Goal: Navigation & Orientation: Find specific page/section

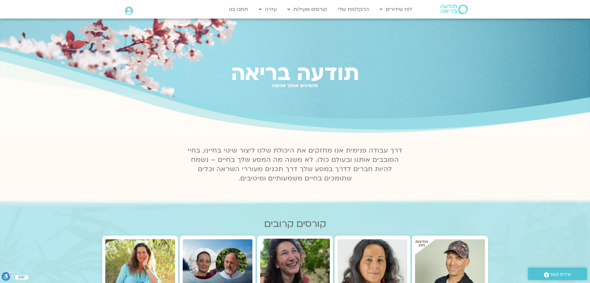
click at [129, 11] on icon at bounding box center [129, 11] width 8 height 9
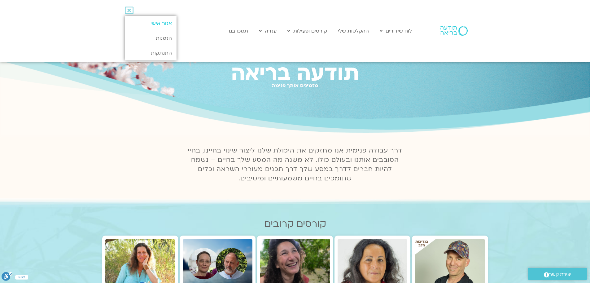
click at [156, 22] on link "אזור אישי" at bounding box center [151, 23] width 52 height 15
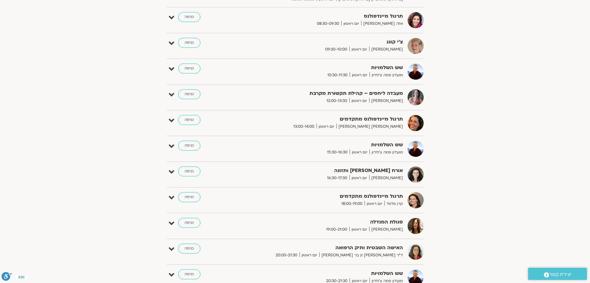
scroll to position [248, 0]
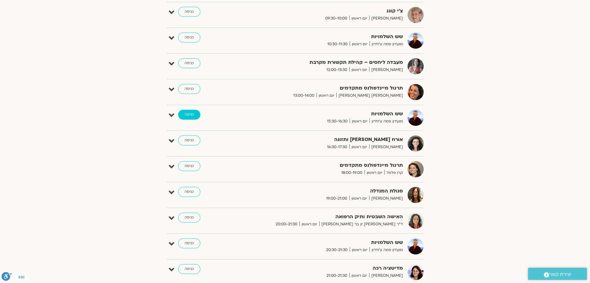
click at [187, 117] on link "כניסה" at bounding box center [189, 115] width 22 height 10
